Goal: Check status

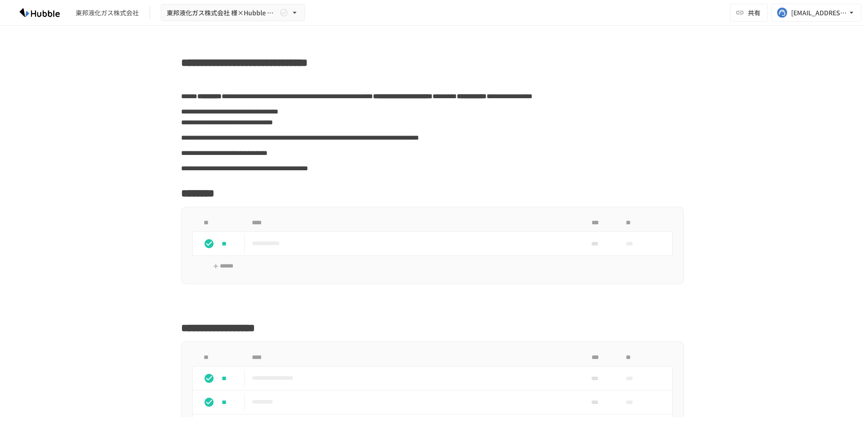
click at [30, 12] on img at bounding box center [40, 12] width 58 height 14
click at [43, 14] on img at bounding box center [40, 12] width 58 height 14
click at [34, 14] on img at bounding box center [40, 12] width 58 height 14
click at [36, 14] on img at bounding box center [40, 12] width 58 height 14
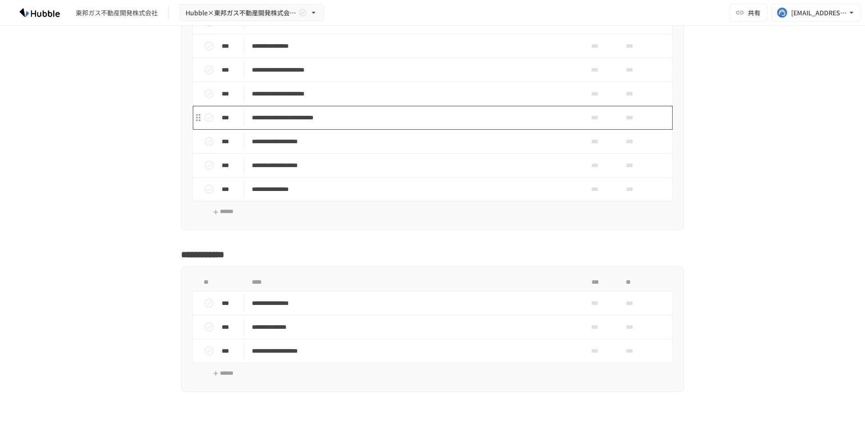
scroll to position [1294, 0]
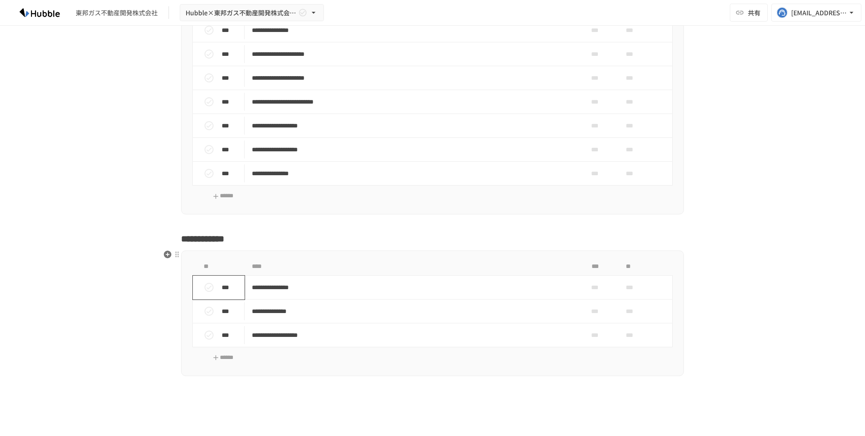
click at [206, 287] on icon "status" at bounding box center [209, 287] width 11 height 11
click at [204, 311] on icon "status" at bounding box center [208, 311] width 9 height 9
click at [211, 336] on icon "status" at bounding box center [209, 335] width 11 height 11
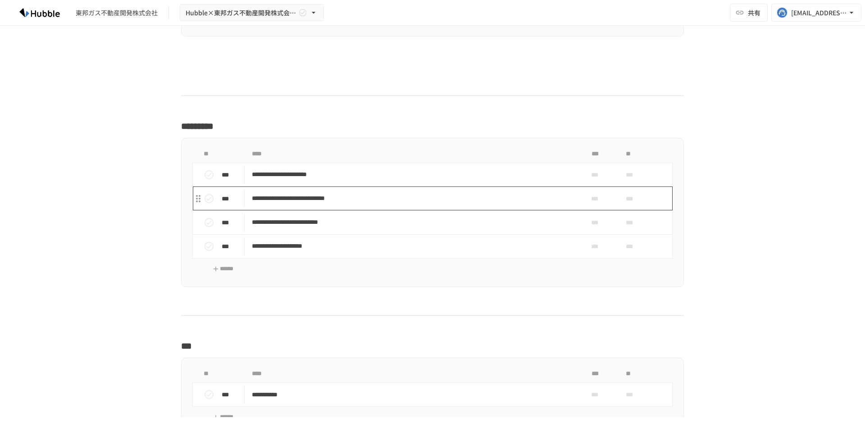
scroll to position [1703, 0]
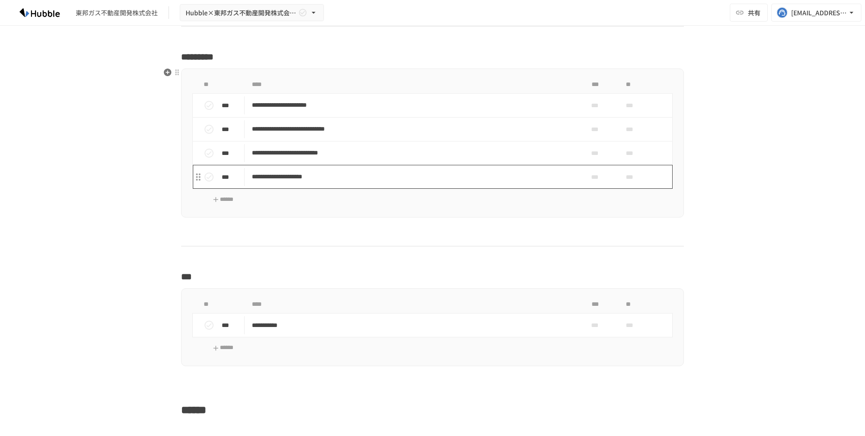
click at [349, 179] on p "**********" at bounding box center [413, 176] width 323 height 11
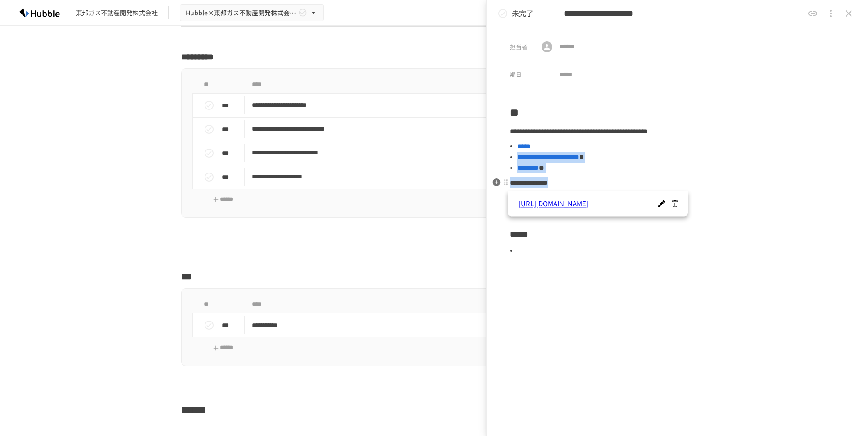
drag, startPoint x: 578, startPoint y: 146, endPoint x: 624, endPoint y: 187, distance: 61.2
click at [624, 187] on div "**********" at bounding box center [675, 180] width 378 height 152
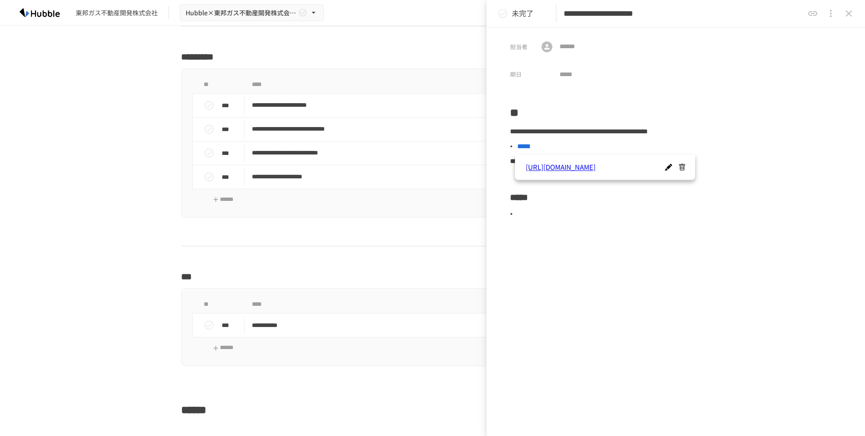
click at [671, 258] on div "**********" at bounding box center [675, 229] width 378 height 250
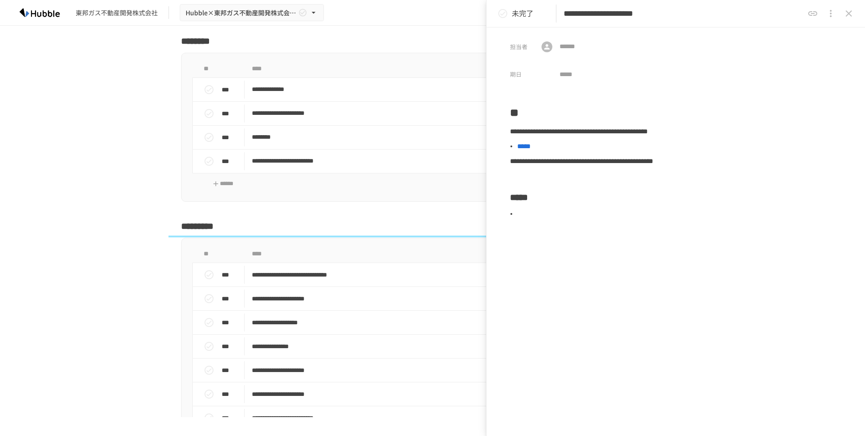
scroll to position [961, 0]
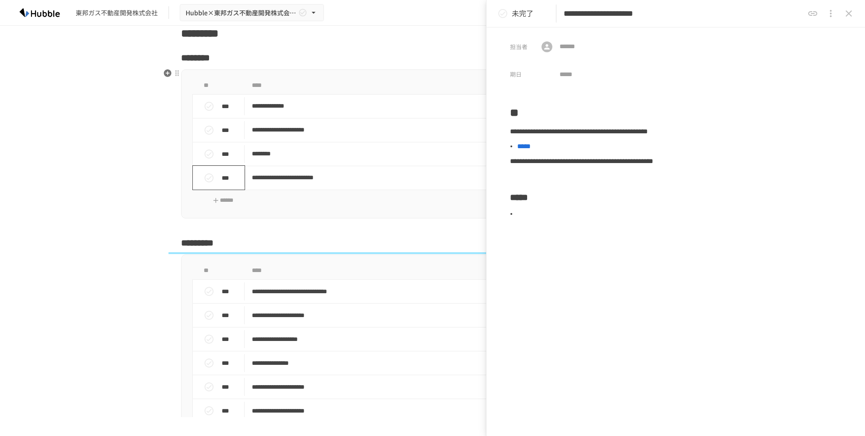
click at [207, 176] on icon "status" at bounding box center [209, 177] width 11 height 11
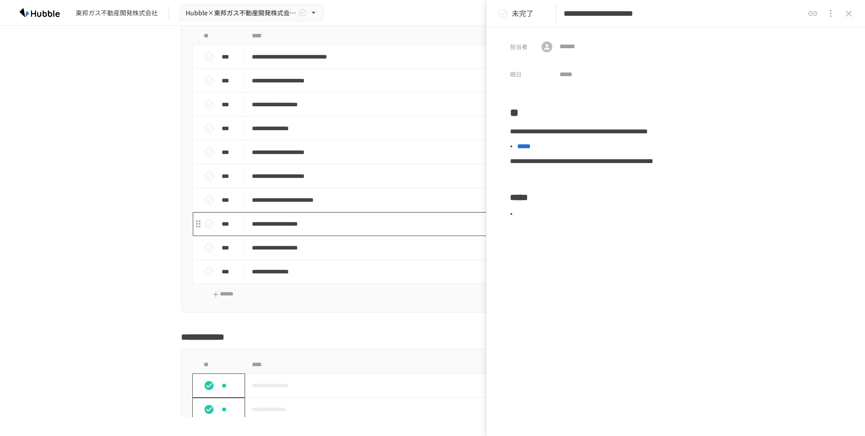
scroll to position [1178, 0]
